Goal: Task Accomplishment & Management: Complete application form

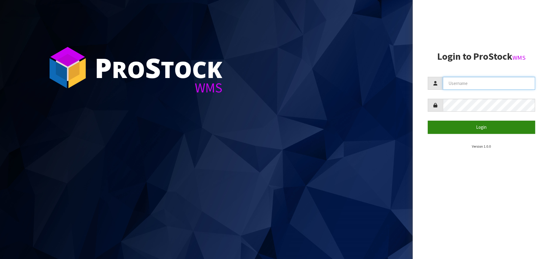
type input "[EMAIL_ADDRESS][DOMAIN_NAME]"
click at [468, 123] on button "Login" at bounding box center [482, 127] width 108 height 13
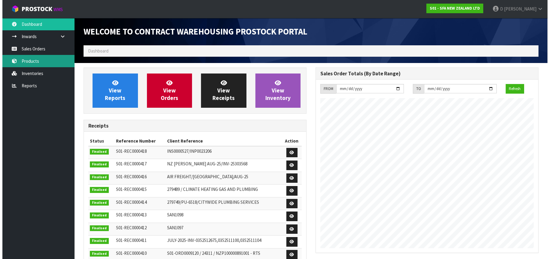
scroll to position [333, 232]
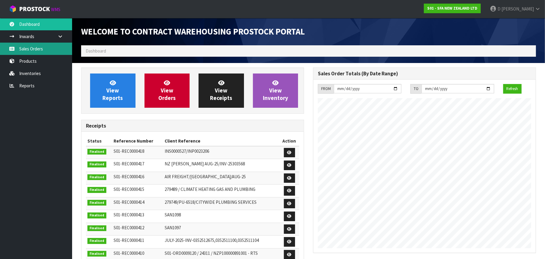
click at [38, 49] on link "Sales Orders" at bounding box center [36, 49] width 72 height 12
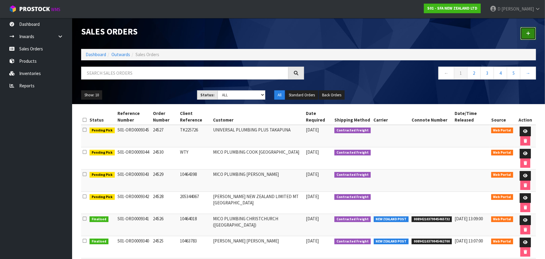
click at [532, 34] on link at bounding box center [529, 33] width 16 height 13
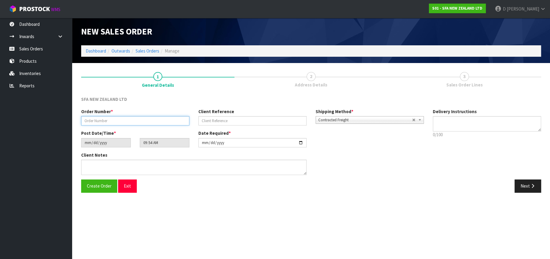
click at [98, 121] on input "text" at bounding box center [135, 120] width 108 height 9
type input "24531"
type input "TK225726"
click at [530, 183] on button "Next" at bounding box center [528, 186] width 26 height 13
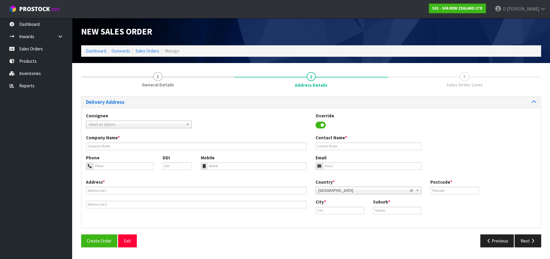
click at [165, 124] on span "Select an Option" at bounding box center [136, 124] width 95 height 7
type input "UNIVTAK"
click at [167, 140] on li "UNIVTAK A - UNIVERSAL PLUMBING PLUS TAKAPUNA" at bounding box center [138, 142] width 103 height 8
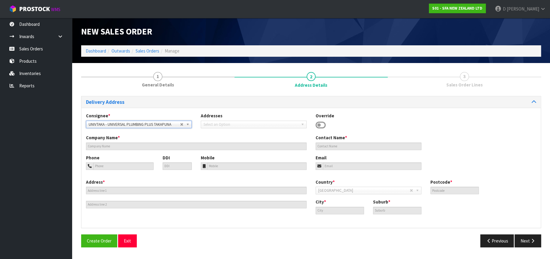
type input "UNIVERSAL PLUMBING PLUS TAKAPUNA"
type input "[STREET_ADDRESS]"
type input "0622"
type input "[GEOGRAPHIC_DATA]"
type input "TAKAPUNA"
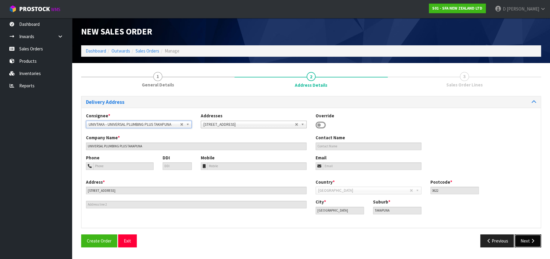
click at [523, 237] on button "Next" at bounding box center [528, 241] width 26 height 13
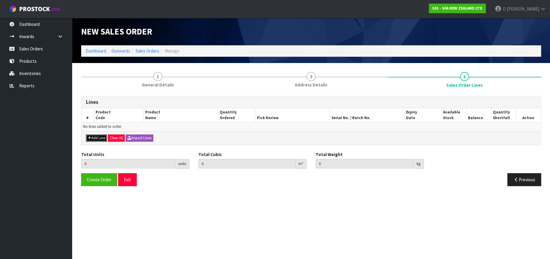
click at [96, 138] on button "Add Line" at bounding box center [96, 138] width 21 height 7
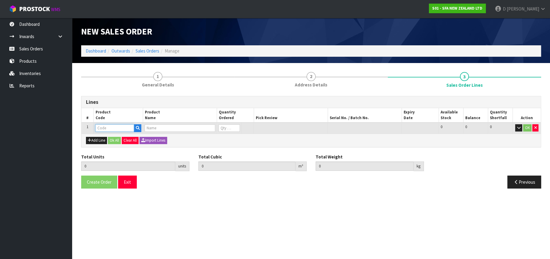
click at [101, 127] on input "text" at bounding box center [114, 128] width 39 height 8
type input "SA94"
click at [122, 135] on body "Toggle navigation ProStock WMS S01 - SFA NEW ZEALAND LTD [PERSON_NAME] Logout D…" at bounding box center [275, 129] width 550 height 259
click at [111, 129] on input "text" at bounding box center [114, 128] width 39 height 8
type input "SA94"
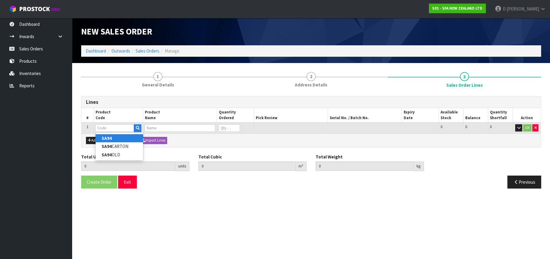
click at [113, 141] on link "SA94" at bounding box center [119, 138] width 47 height 8
type input "SA94"
type input "0.000000"
type input "0.000"
type input "SANISHOWER UP WASTE WATER PUMP"
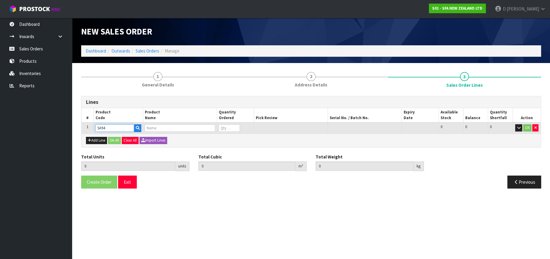
type input "0"
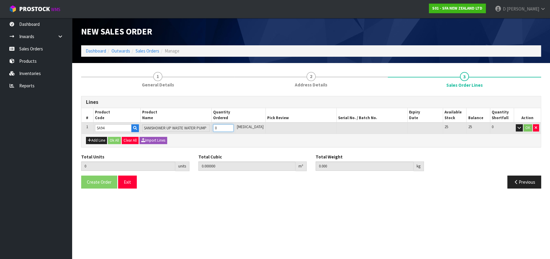
type input "1"
type input "0.01617"
type input "4.68"
type input "1"
click at [526, 129] on button "OK" at bounding box center [528, 127] width 8 height 7
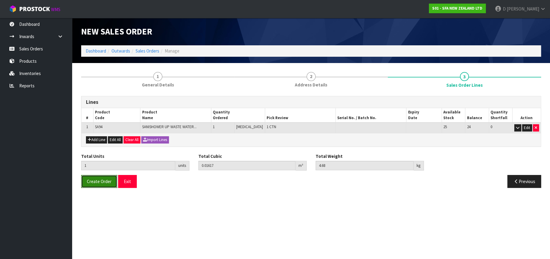
click at [101, 181] on span "Create Order" at bounding box center [99, 182] width 25 height 6
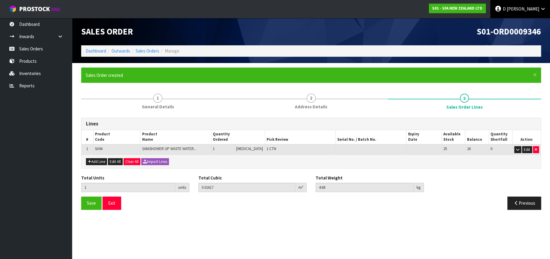
click at [539, 7] on link "[PERSON_NAME]" at bounding box center [520, 9] width 60 height 18
click at [530, 22] on link "Logout" at bounding box center [525, 24] width 47 height 8
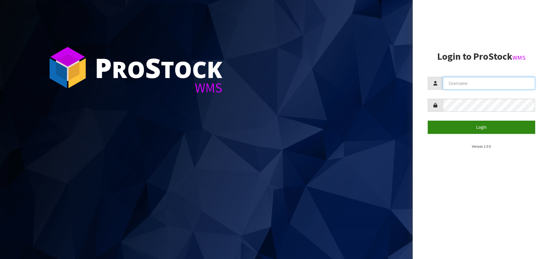
type input "[EMAIL_ADDRESS][DOMAIN_NAME]"
click at [464, 128] on button "Login" at bounding box center [482, 127] width 108 height 13
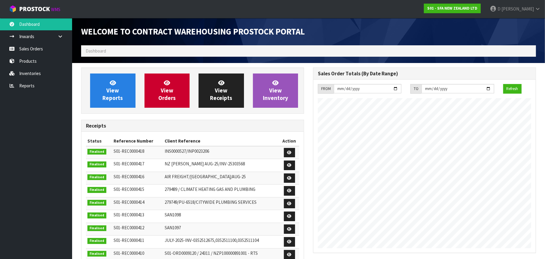
scroll to position [333, 232]
click at [43, 50] on link "Sales Orders" at bounding box center [36, 49] width 72 height 12
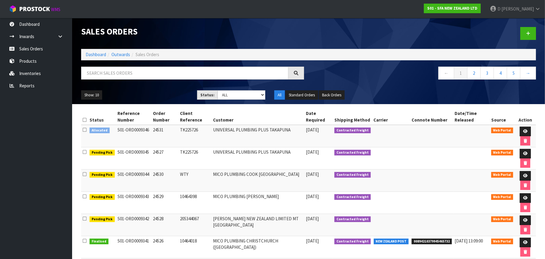
drag, startPoint x: 148, startPoint y: 129, endPoint x: 116, endPoint y: 129, distance: 32.2
click at [116, 129] on td "S01-ORD0009346" at bounding box center [133, 136] width 35 height 23
copy td "S01-ORD0009346"
